Goal: Task Accomplishment & Management: Use online tool/utility

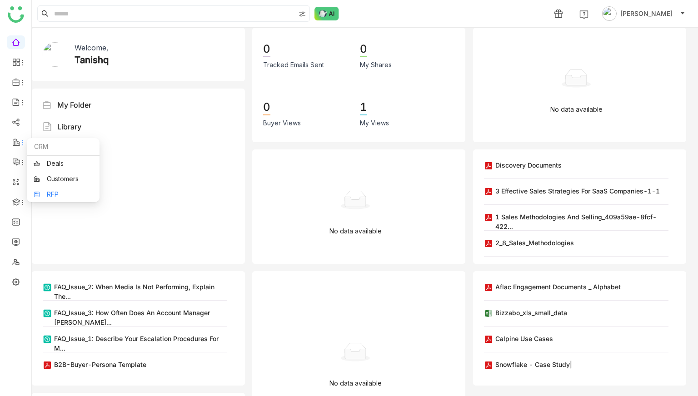
click at [47, 198] on link "RFP" at bounding box center [63, 194] width 59 height 6
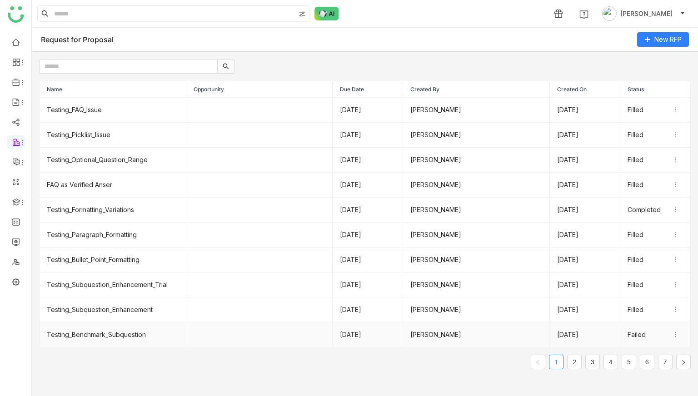
click at [112, 336] on td "Testing_Benchmark_Subquestion" at bounding box center [113, 335] width 147 height 25
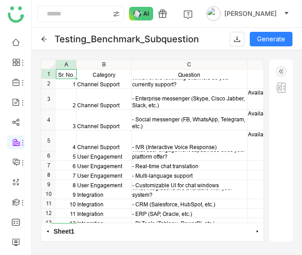
click at [43, 39] on icon at bounding box center [43, 38] width 5 height 5
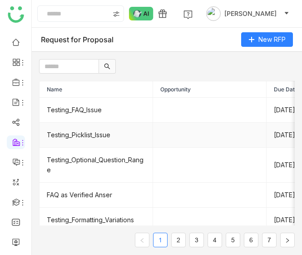
click at [100, 132] on td "Testing_Picklist_Issue" at bounding box center [97, 135] width 114 height 25
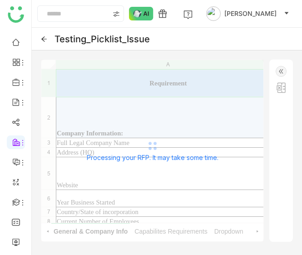
click at [42, 39] on icon at bounding box center [43, 38] width 5 height 5
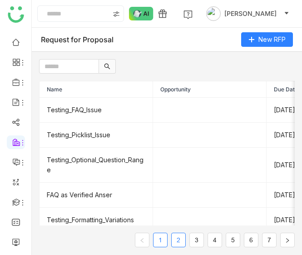
click at [176, 242] on link "2" at bounding box center [179, 240] width 14 height 14
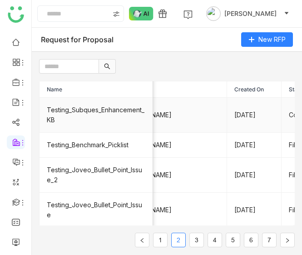
scroll to position [0, 249]
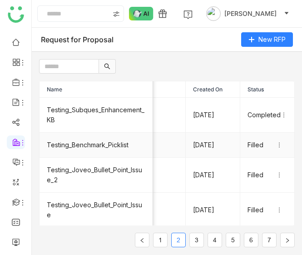
click at [105, 138] on td "Testing_Benchmark_Picklist" at bounding box center [97, 145] width 114 height 25
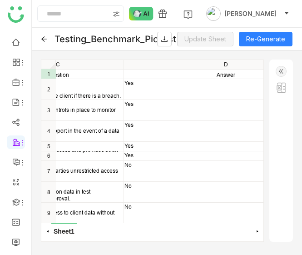
scroll to position [0, 180]
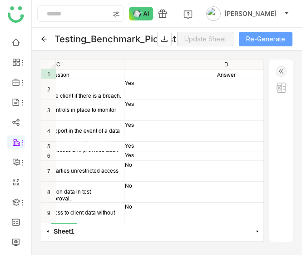
click at [250, 39] on button "Re-Generate" at bounding box center [266, 39] width 54 height 15
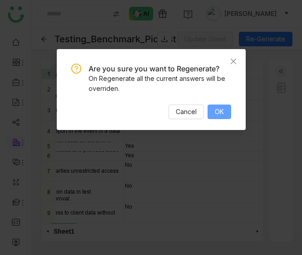
click at [215, 111] on span "OK" at bounding box center [219, 112] width 9 height 10
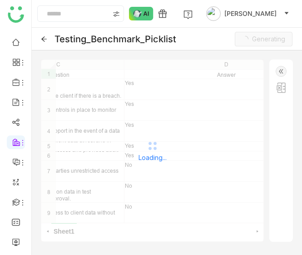
click at [44, 40] on icon at bounding box center [44, 39] width 6 height 6
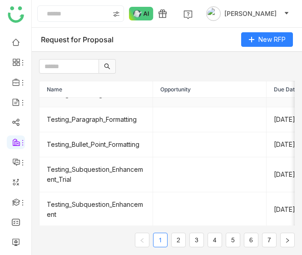
scroll to position [162, 0]
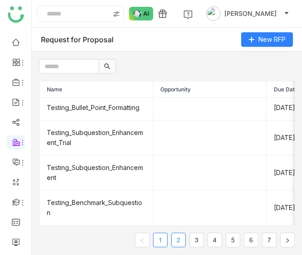
click at [183, 240] on link "2" at bounding box center [179, 240] width 14 height 14
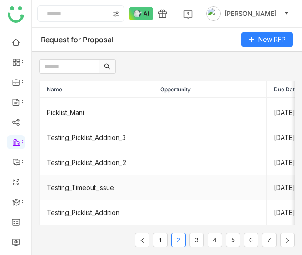
click at [110, 183] on td "Testing_Timeout_Issue" at bounding box center [97, 187] width 114 height 25
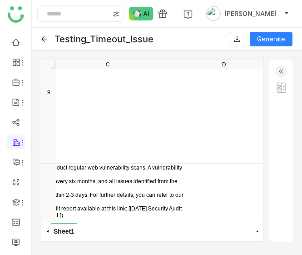
scroll to position [2432, 265]
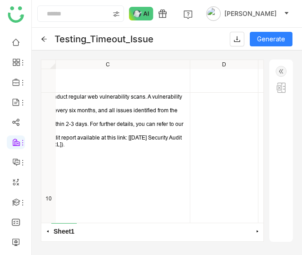
click at [285, 70] on img at bounding box center [281, 71] width 11 height 11
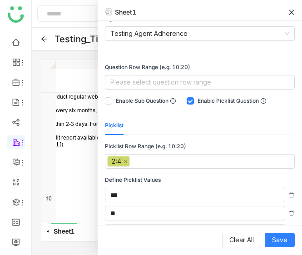
scroll to position [78, 0]
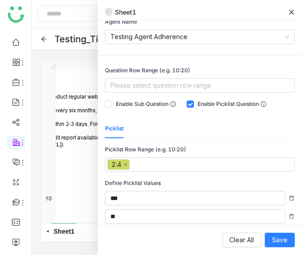
click at [292, 10] on icon at bounding box center [292, 12] width 6 height 6
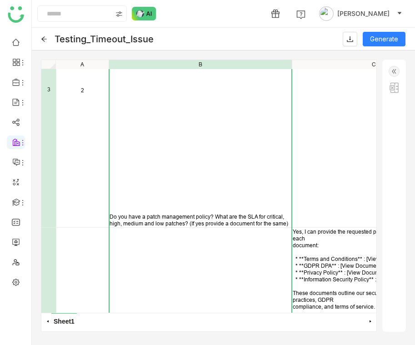
scroll to position [808, 0]
drag, startPoint x: 220, startPoint y: 197, endPoint x: 214, endPoint y: 345, distance: 147.9
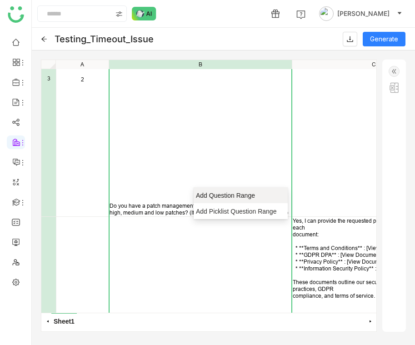
click at [203, 192] on span "Add Question Range" at bounding box center [237, 195] width 83 height 9
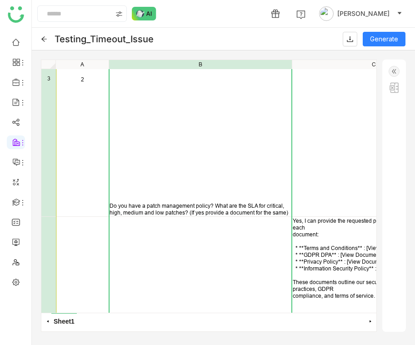
click at [393, 75] on img at bounding box center [394, 71] width 11 height 11
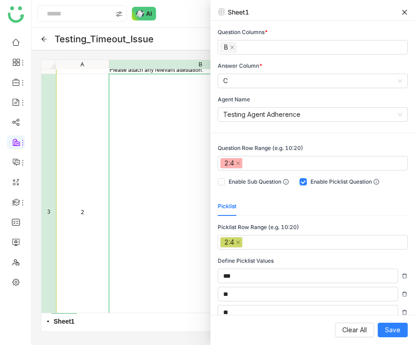
scroll to position [675, 0]
click at [189, 141] on div "1 Is your organization audited and/or certified to any industry recognized stan…" at bounding box center [208, 186] width 335 height 253
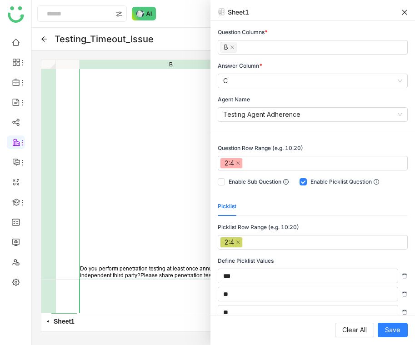
drag, startPoint x: 162, startPoint y: 120, endPoint x: 154, endPoint y: 345, distance: 225.2
click at [154, 345] on gtmb-rfp "**********" at bounding box center [223, 186] width 383 height 317
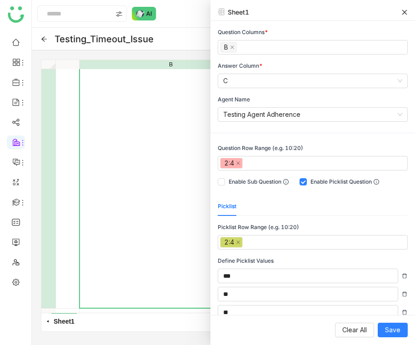
scroll to position [3382, 30]
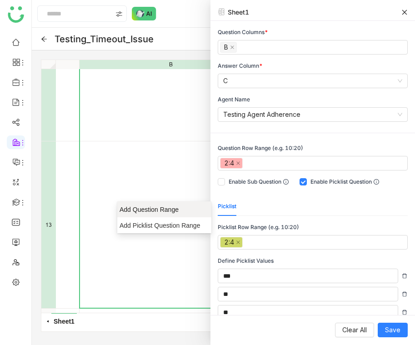
click at [131, 207] on span "Add Question Range" at bounding box center [161, 209] width 83 height 9
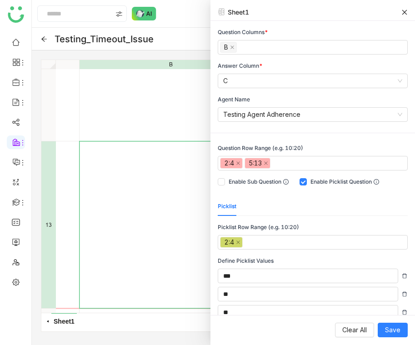
click at [146, 184] on div "12 13 14 A B C" at bounding box center [208, 186] width 335 height 253
click at [408, 9] on div "Sheet1" at bounding box center [312, 14] width 205 height 14
click at [407, 9] on icon at bounding box center [404, 12] width 6 height 6
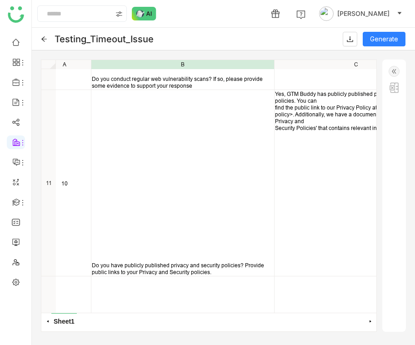
scroll to position [2644, 3]
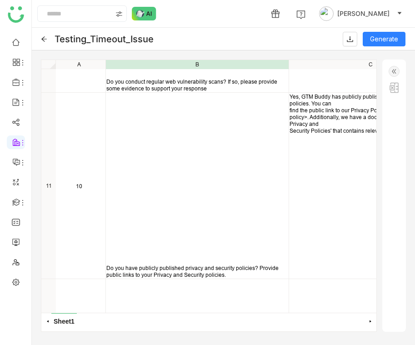
click at [396, 70] on img at bounding box center [394, 71] width 11 height 11
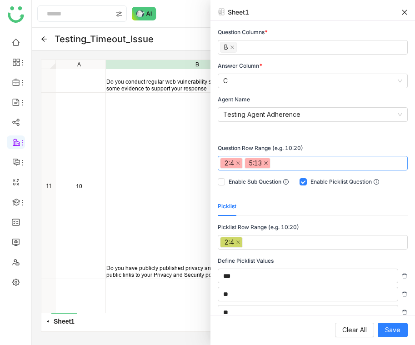
click at [267, 161] on icon at bounding box center [266, 163] width 5 height 5
click at [269, 161] on nz-select-top-control "2:4" at bounding box center [313, 163] width 190 height 15
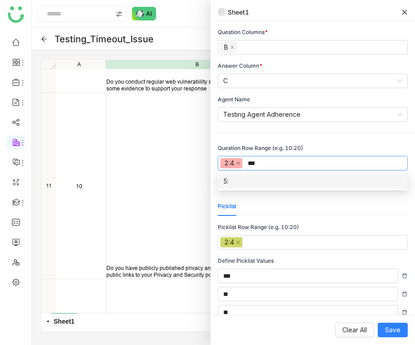
scroll to position [0, 0]
type input "****"
click at [261, 180] on div "5:11" at bounding box center [312, 181] width 179 height 10
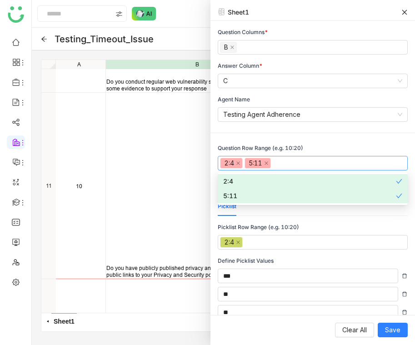
click at [345, 132] on div "Question Columns * B Answer Column * C Agent Name Testing Agent Adherence Quest…" at bounding box center [312, 168] width 205 height 294
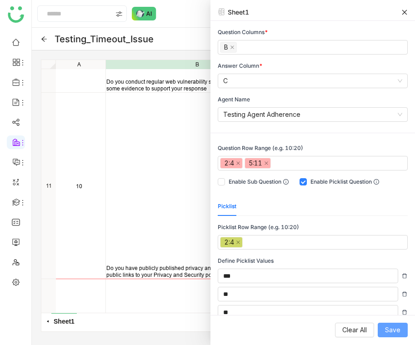
click at [389, 328] on span "Save" at bounding box center [392, 330] width 15 height 10
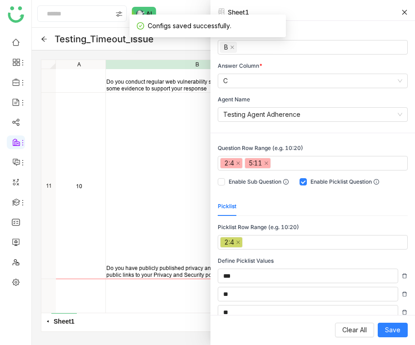
click at [405, 13] on icon at bounding box center [404, 12] width 6 height 6
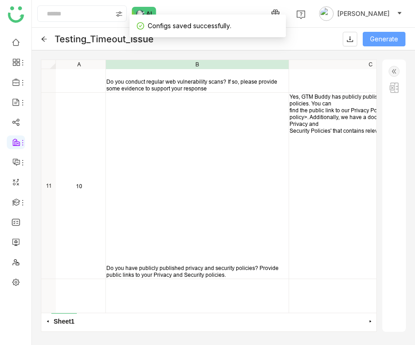
click at [380, 40] on span "Generate" at bounding box center [384, 39] width 28 height 10
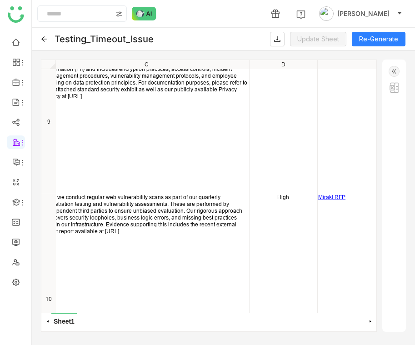
scroll to position [2330, 250]
